Goal: Task Accomplishment & Management: Use online tool/utility

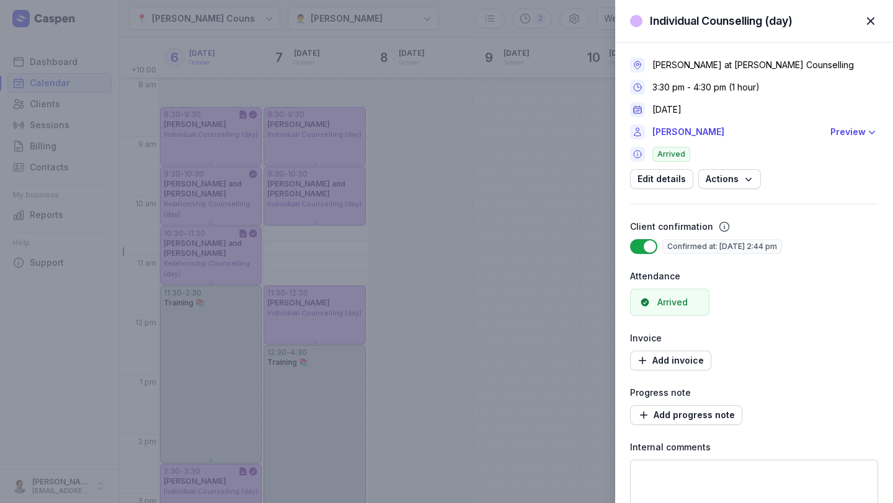
select select "week"
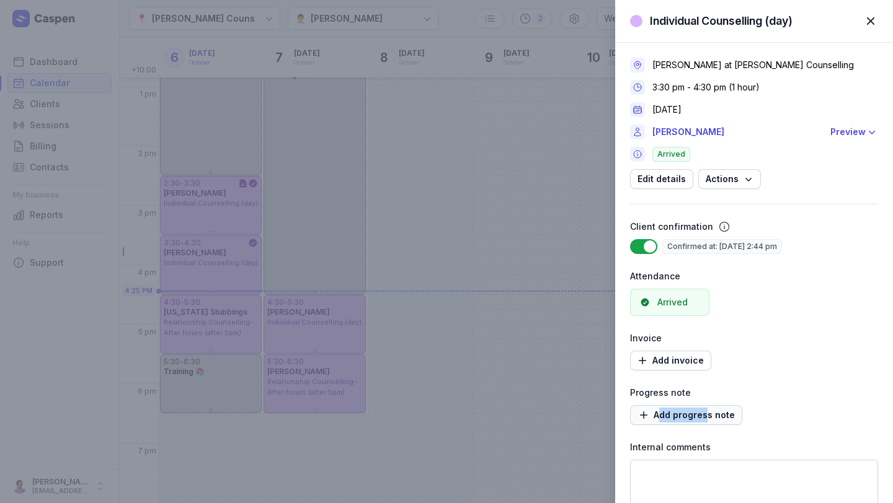
click at [698, 408] on span "Add progress note" at bounding box center [685, 415] width 97 height 15
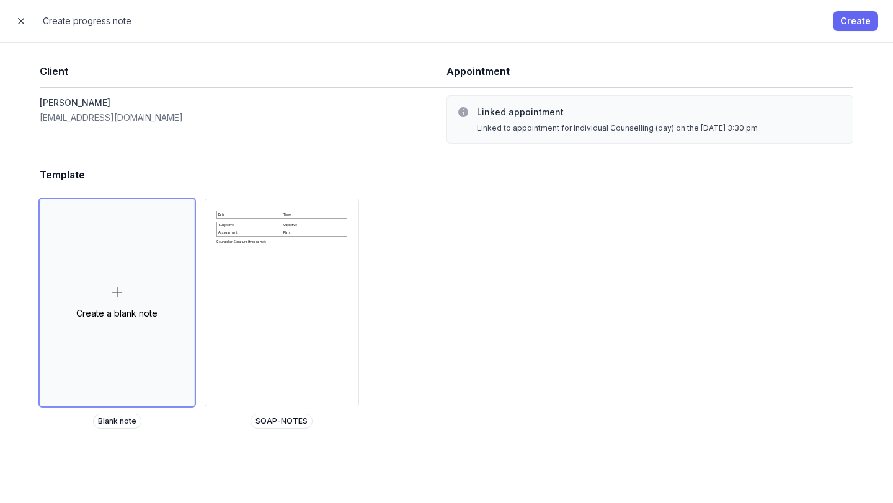
click at [857, 22] on span "Create" at bounding box center [855, 21] width 30 height 15
select select
select select "***"
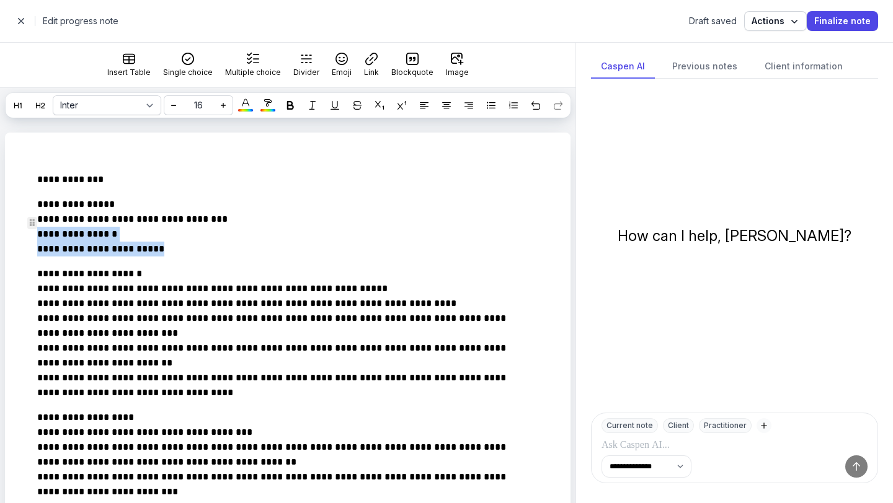
drag, startPoint x: 190, startPoint y: 267, endPoint x: 19, endPoint y: 254, distance: 171.6
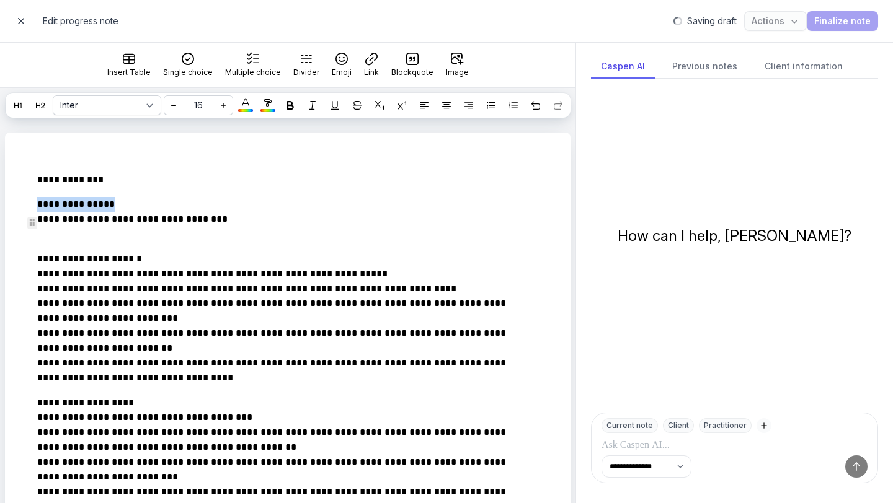
drag, startPoint x: 112, startPoint y: 226, endPoint x: 0, endPoint y: 226, distance: 111.6
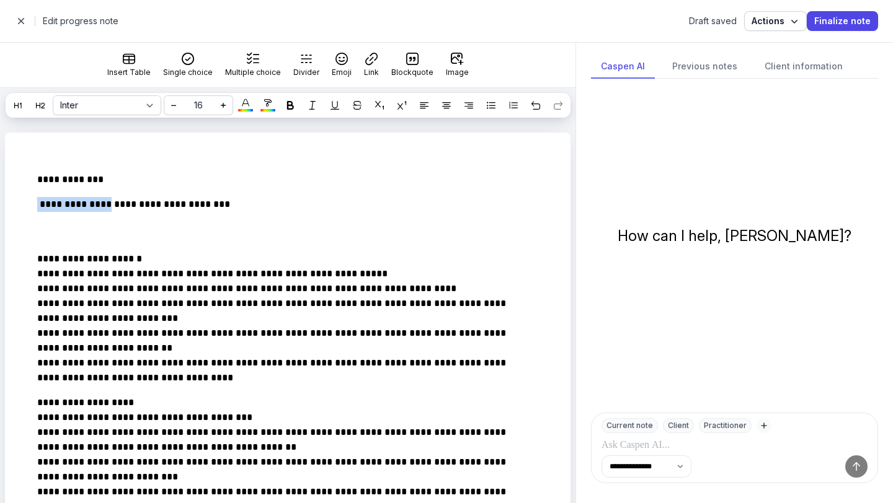
click at [24, 22] on span "button" at bounding box center [21, 21] width 25 height 25
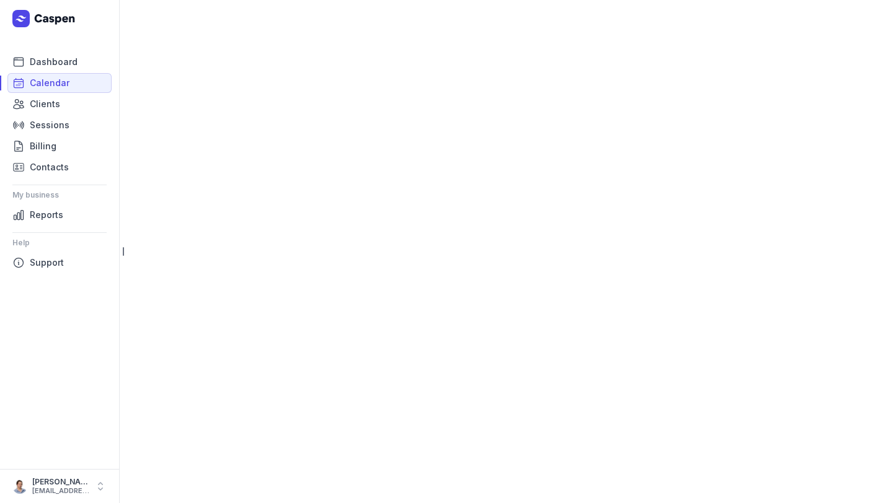
select select "week"
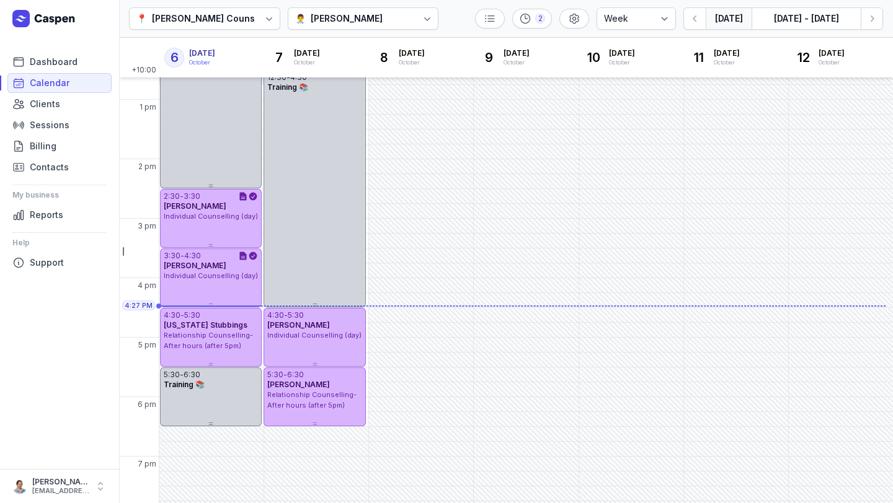
scroll to position [288, 0]
